Goal: Information Seeking & Learning: Find specific page/section

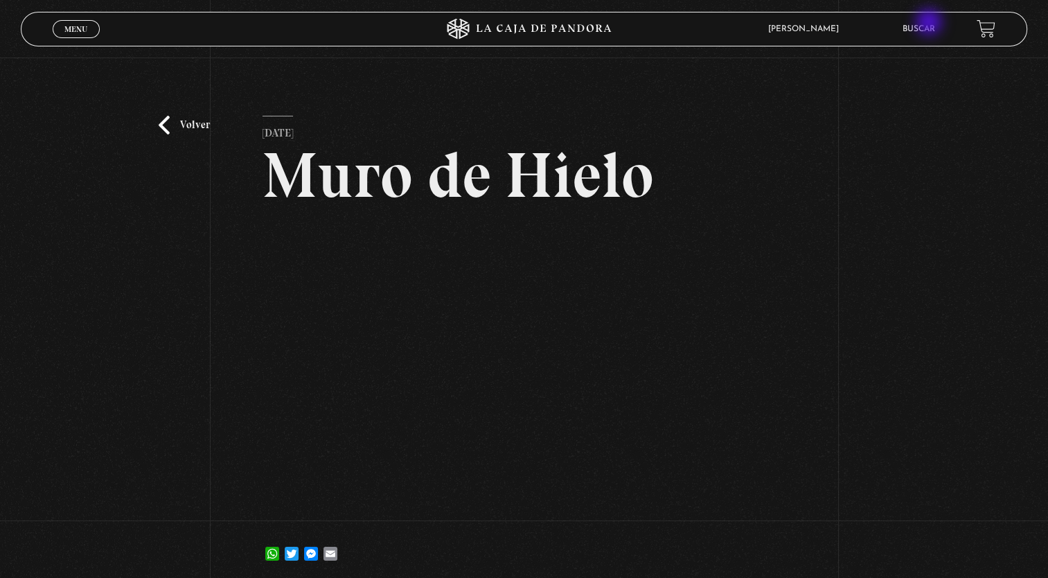
click at [930, 24] on li "Buscar" at bounding box center [919, 28] width 33 height 21
click at [930, 28] on link "Buscar" at bounding box center [919, 29] width 33 height 8
click at [932, 29] on link "Buscar" at bounding box center [919, 29] width 33 height 8
click at [931, 29] on link "Buscar" at bounding box center [919, 29] width 33 height 8
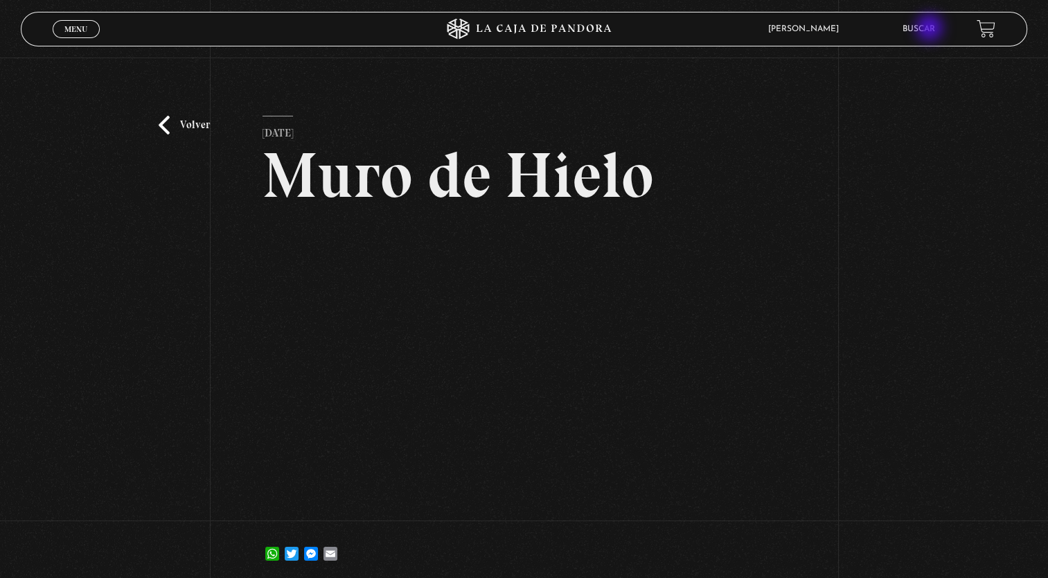
click at [931, 29] on link "Buscar" at bounding box center [919, 29] width 33 height 8
click at [917, 25] on link "Buscar" at bounding box center [919, 29] width 33 height 8
click at [933, 28] on link "Buscar" at bounding box center [919, 29] width 33 height 8
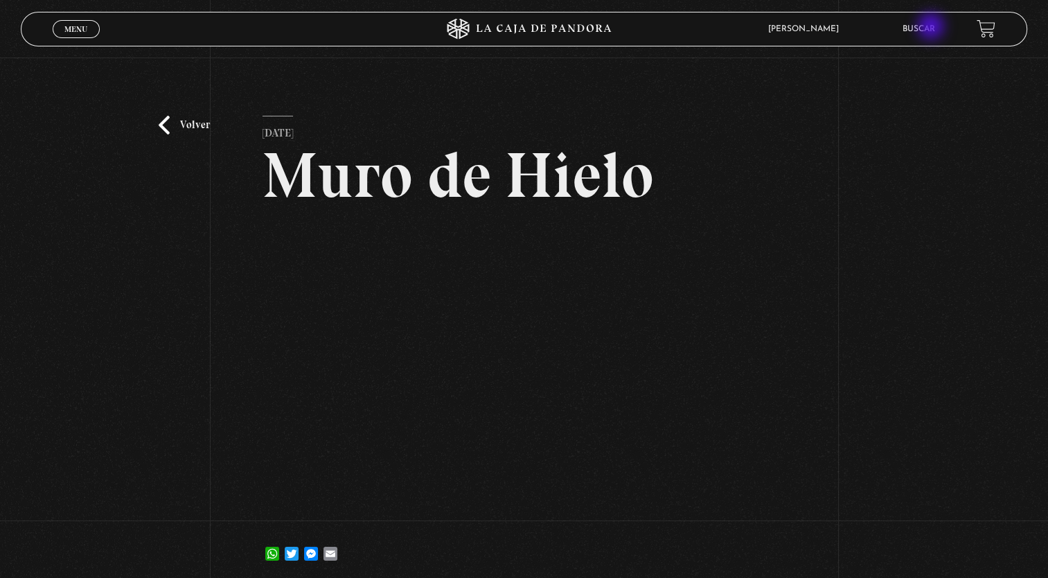
click at [925, 32] on link "Buscar" at bounding box center [919, 29] width 33 height 8
click at [931, 18] on li "Buscar" at bounding box center [919, 28] width 33 height 21
click at [932, 31] on link "Buscar" at bounding box center [919, 29] width 33 height 8
click at [926, 29] on link "Buscar" at bounding box center [919, 29] width 33 height 8
click at [935, 30] on link "Buscar" at bounding box center [919, 29] width 33 height 8
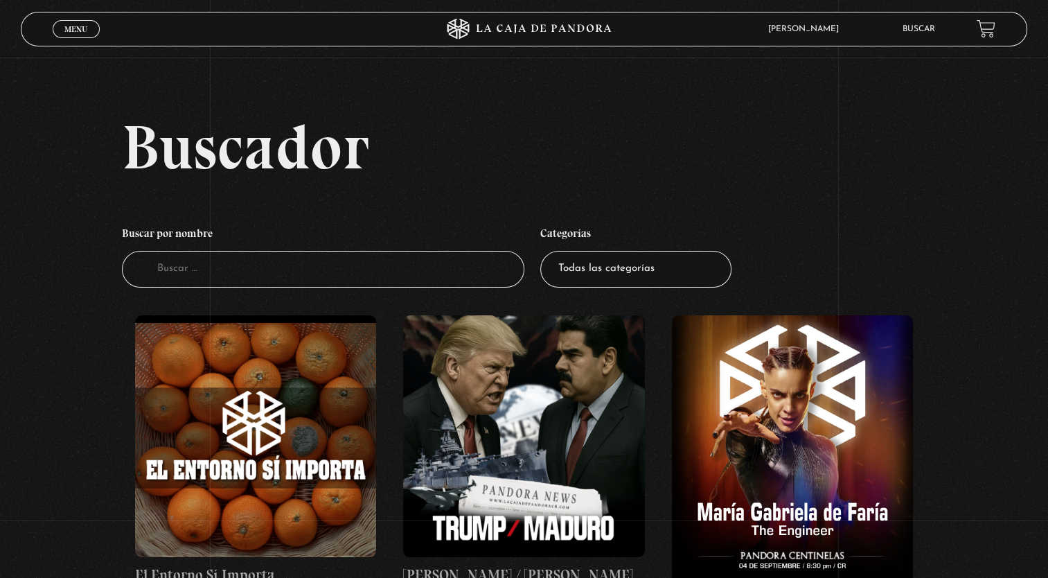
click at [283, 263] on input "Buscador" at bounding box center [323, 269] width 403 height 37
type input "N"
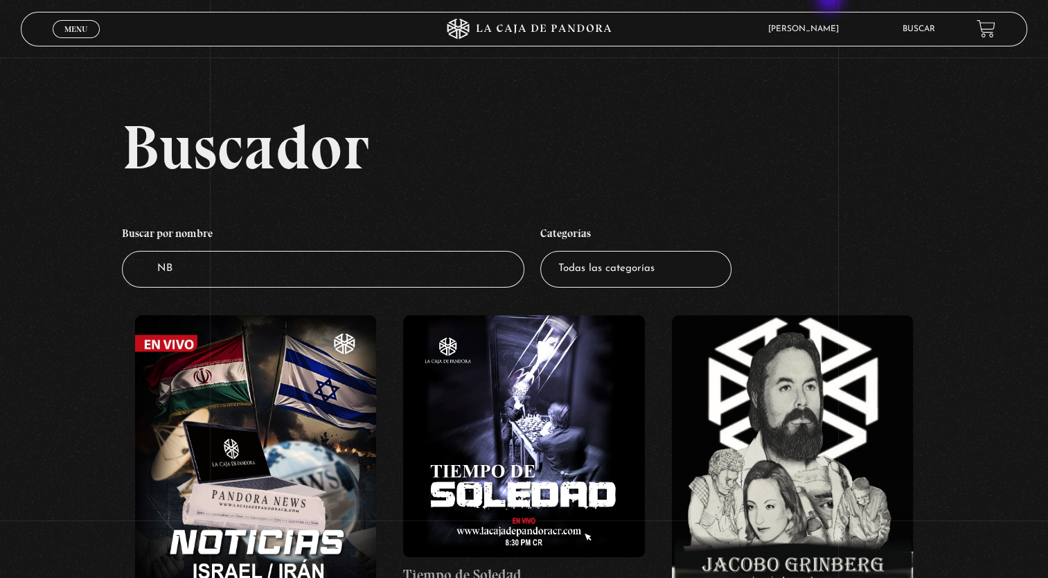
click at [195, 277] on input "NB" at bounding box center [323, 269] width 403 height 37
type input "N"
type input "CE"
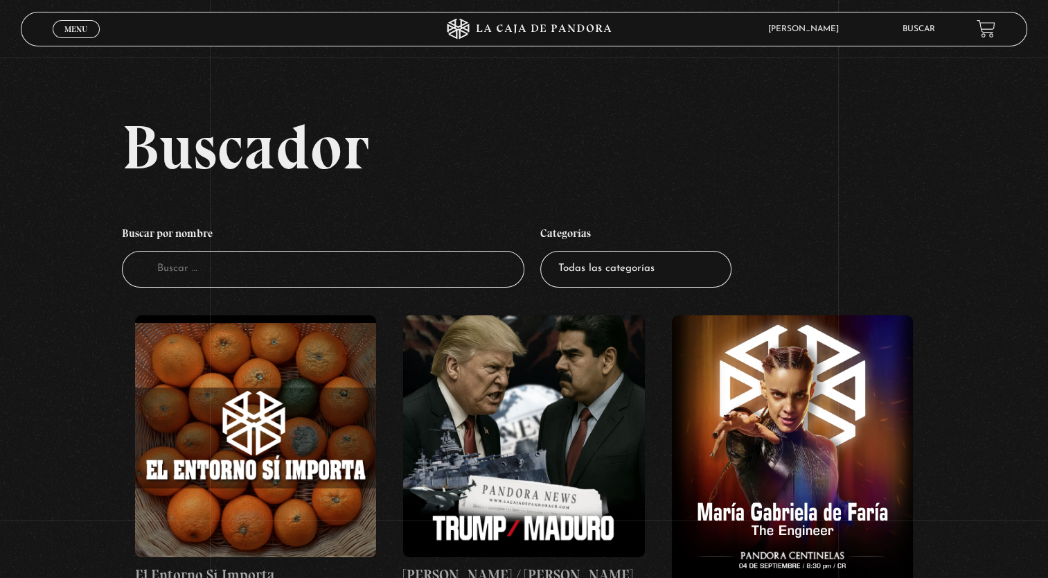
click at [187, 279] on input "Buscador" at bounding box center [323, 269] width 403 height 37
type input "CENTINELAS"
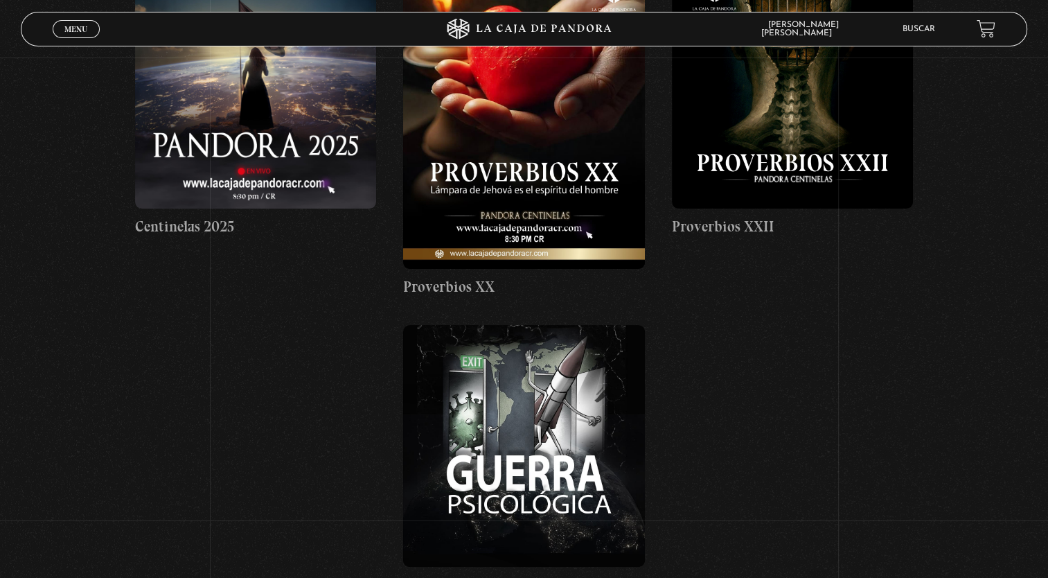
scroll to position [349, 0]
click at [523, 431] on figure at bounding box center [524, 445] width 242 height 242
